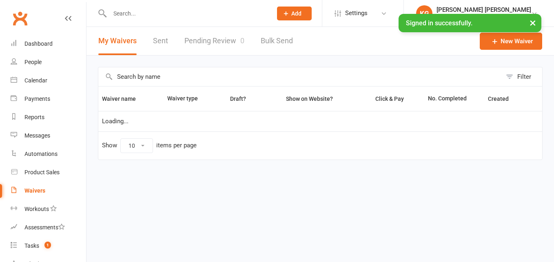
select select "100"
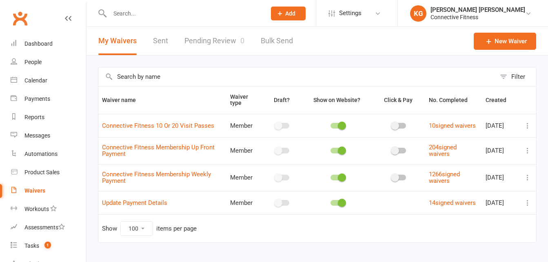
click at [223, 40] on link "Pending Review 0" at bounding box center [214, 41] width 60 height 28
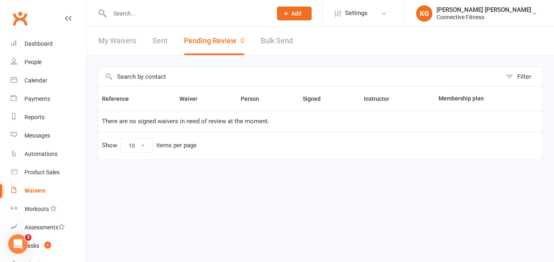
click at [49, 32] on div "Clubworx" at bounding box center [43, 23] width 86 height 30
click at [44, 40] on link "Dashboard" at bounding box center [48, 44] width 75 height 18
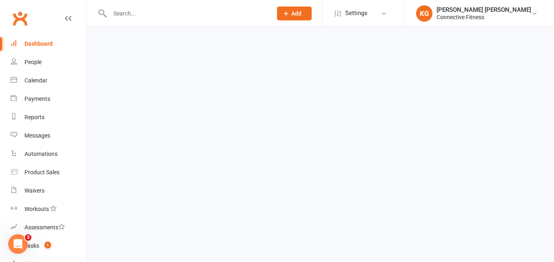
click at [44, 40] on link "Dashboard" at bounding box center [48, 44] width 75 height 18
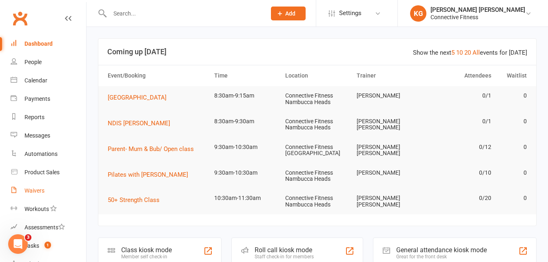
click at [40, 188] on div "Waivers" at bounding box center [34, 190] width 20 height 7
select select "100"
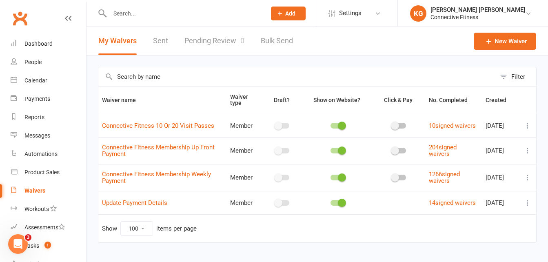
click at [205, 44] on link "Pending Review 0" at bounding box center [214, 41] width 60 height 28
